Goal: Task Accomplishment & Management: Complete application form

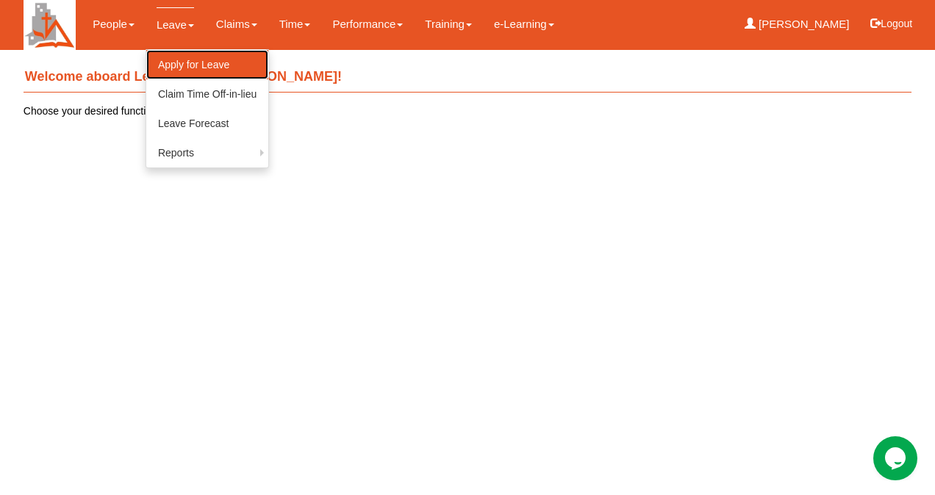
click at [181, 61] on link "Apply for Leave" at bounding box center [207, 64] width 122 height 29
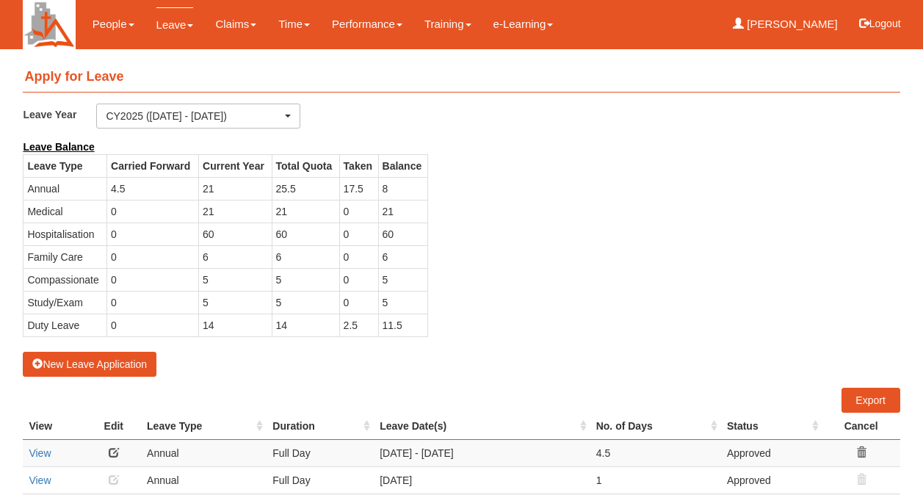
select select "50"
click at [139, 365] on button "New Leave Application" at bounding box center [90, 364] width 134 height 25
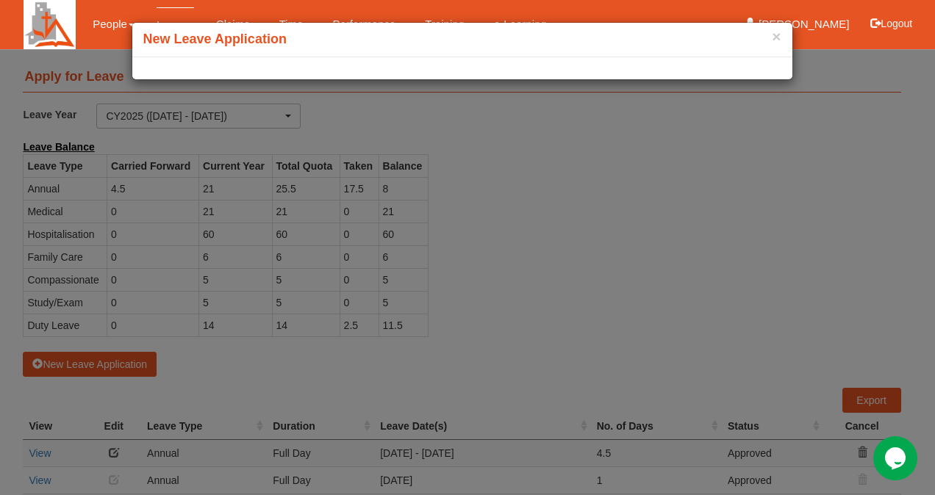
click at [117, 359] on div "× New Leave Application" at bounding box center [467, 247] width 935 height 495
click at [503, 150] on div "× New Leave Application" at bounding box center [467, 247] width 935 height 495
click at [777, 34] on button "×" at bounding box center [775, 36] width 9 height 15
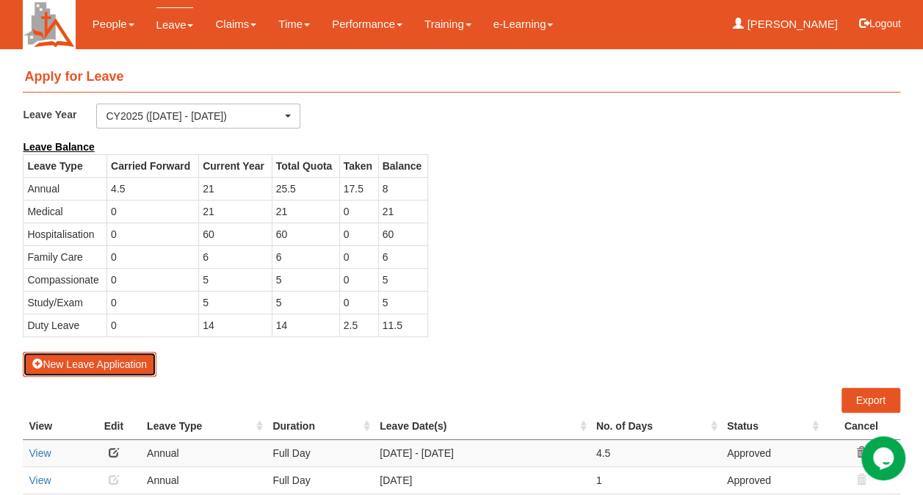
click at [49, 359] on button "New Leave Application" at bounding box center [90, 364] width 134 height 25
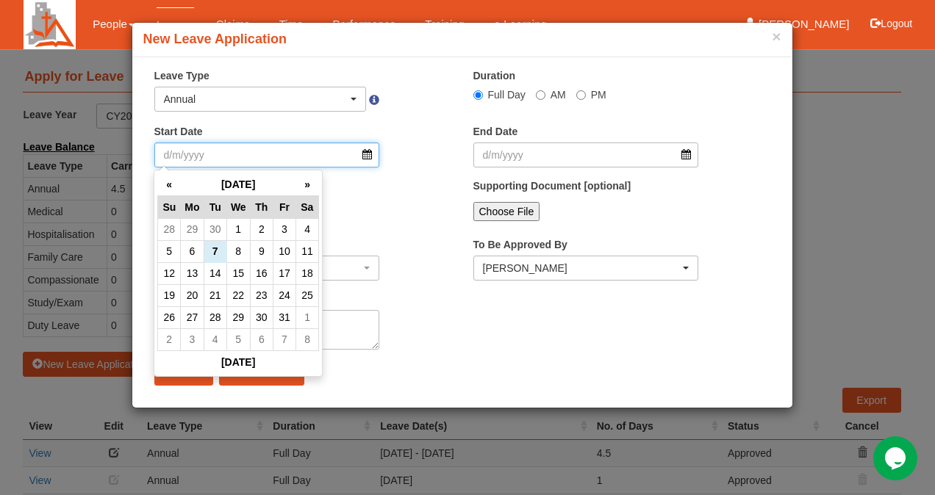
click at [364, 156] on input "Start Date" at bounding box center [267, 155] width 226 height 25
click at [306, 189] on th "»" at bounding box center [306, 184] width 23 height 23
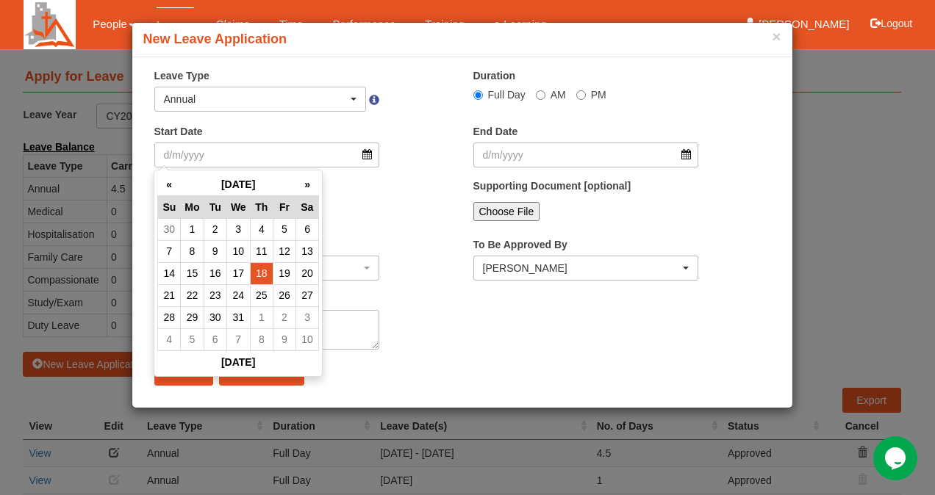
click at [260, 276] on td "18" at bounding box center [261, 273] width 23 height 22
type input "18/12/2025"
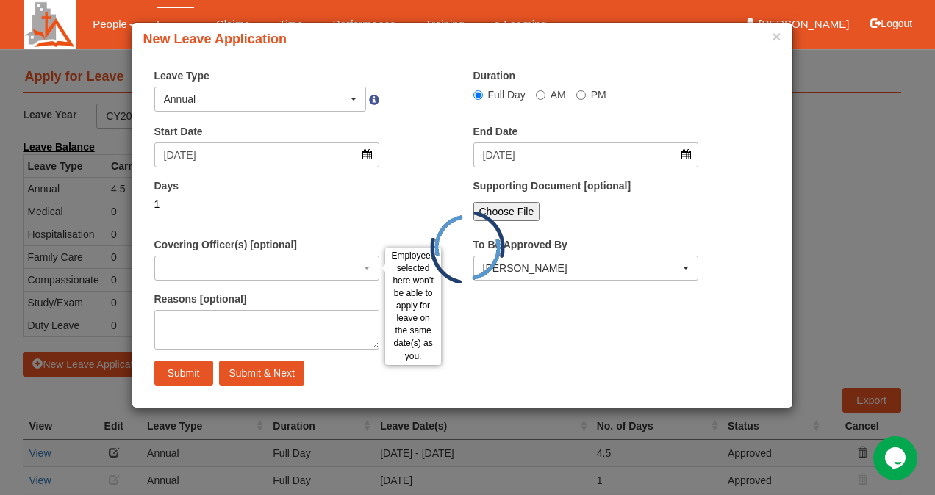
select select
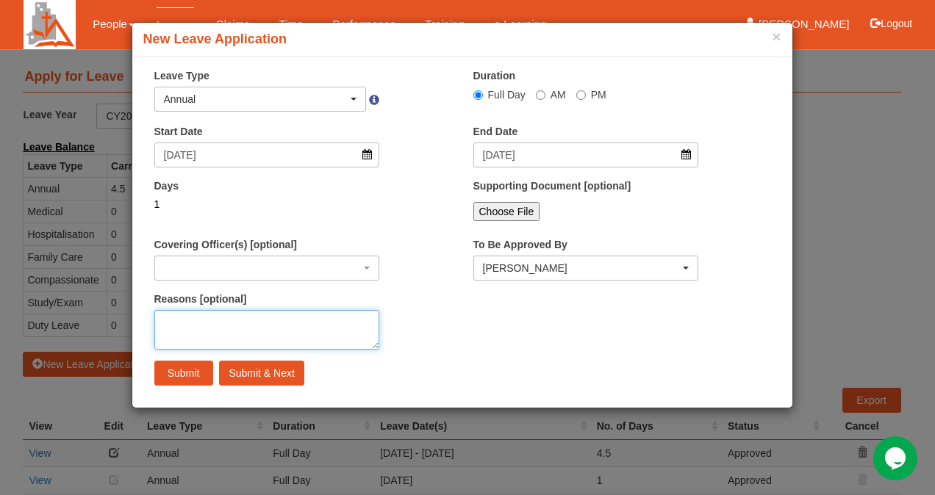
click at [212, 332] on textarea "Reasons [optional]" at bounding box center [267, 330] width 226 height 40
type textarea "clear leave"
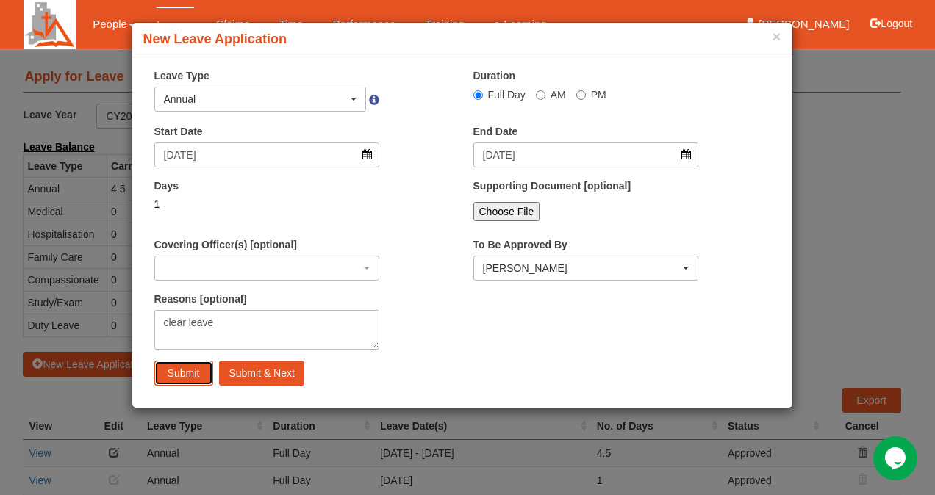
click at [193, 372] on input "Submit" at bounding box center [183, 373] width 59 height 25
select select
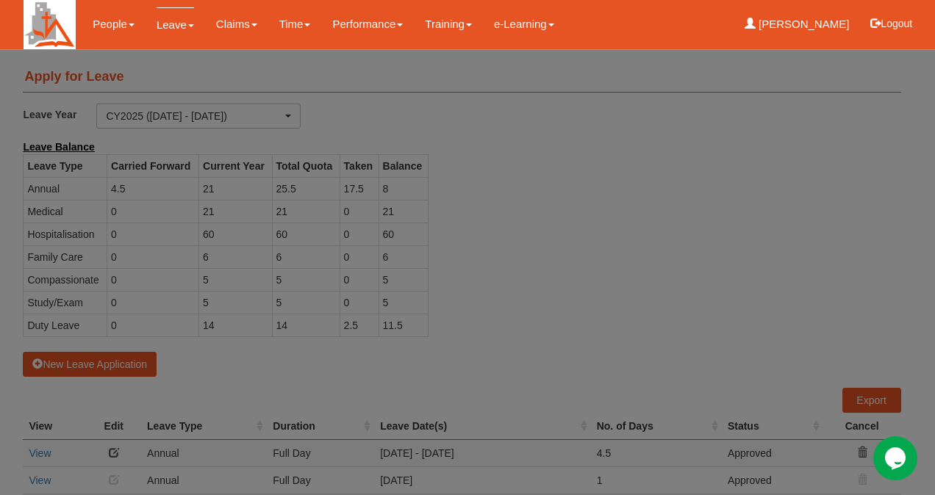
select select "50"
